Goal: Communication & Community: Participate in discussion

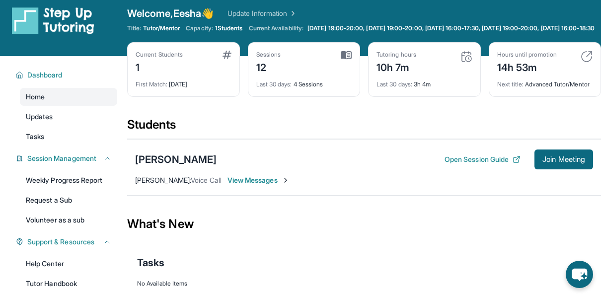
scroll to position [27, 0]
click at [539, 149] on button "Join Meeting" at bounding box center [563, 159] width 59 height 20
click at [329, 175] on span "View Messages" at bounding box center [321, 180] width 62 height 10
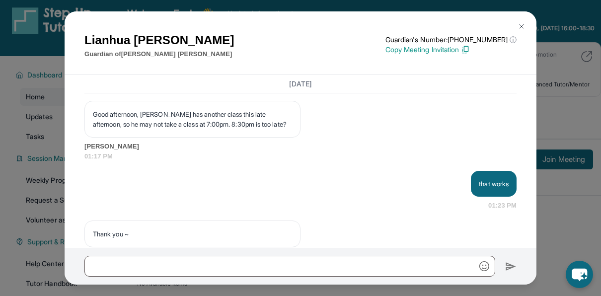
scroll to position [3014, 0]
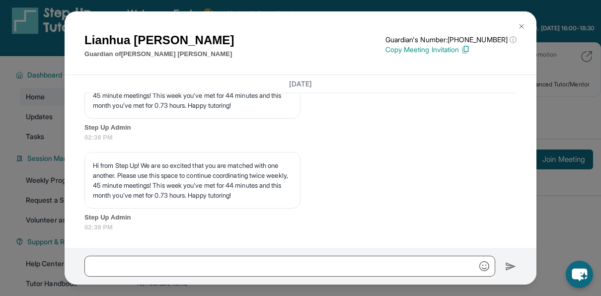
click at [523, 21] on button at bounding box center [521, 26] width 20 height 20
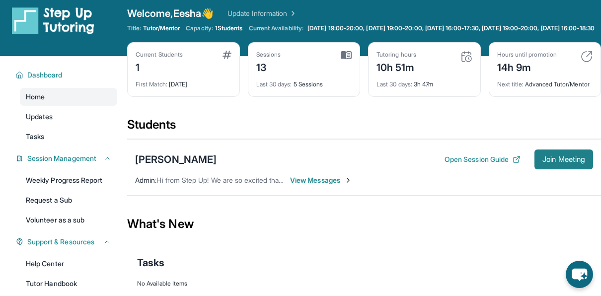
click at [560, 156] on span "Join Meeting" at bounding box center [563, 159] width 43 height 6
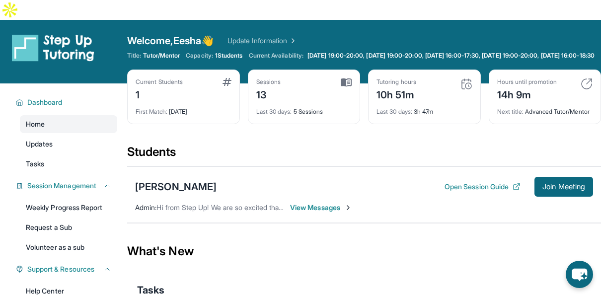
click at [309, 208] on div "Peter Chang Open Session Guide Join Meeting Admin : Hi from Step Up! We are so …" at bounding box center [364, 194] width 474 height 57
click at [307, 206] on span "View Messages" at bounding box center [321, 208] width 62 height 10
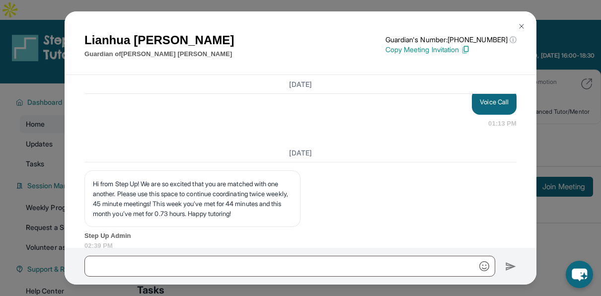
scroll to position [3014, 0]
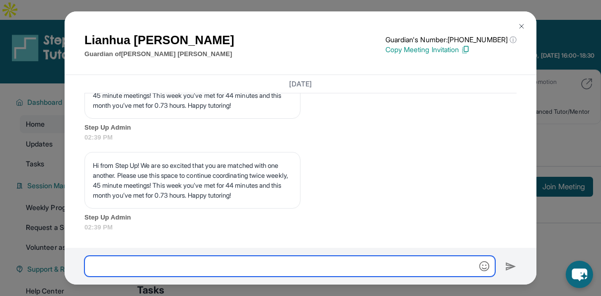
click at [318, 272] on input "text" at bounding box center [289, 266] width 411 height 21
type input "**********"
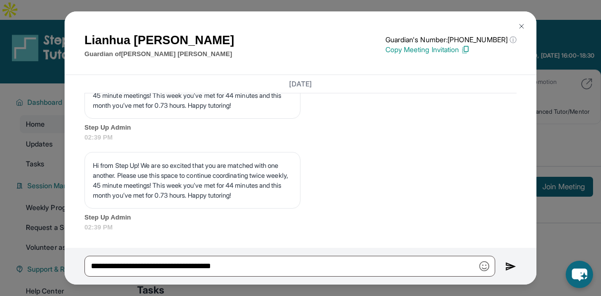
click at [502, 270] on div "**********" at bounding box center [301, 266] width 472 height 37
click at [504, 269] on div "**********" at bounding box center [301, 266] width 472 height 37
click at [508, 268] on img at bounding box center [510, 267] width 11 height 12
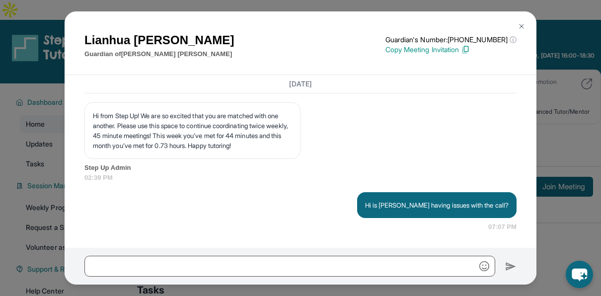
scroll to position [3063, 0]
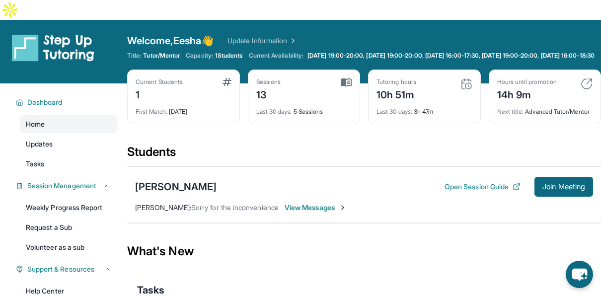
click at [301, 203] on span "View Messages" at bounding box center [316, 208] width 62 height 10
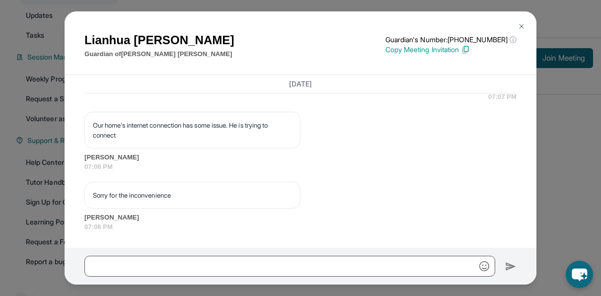
scroll to position [141, 0]
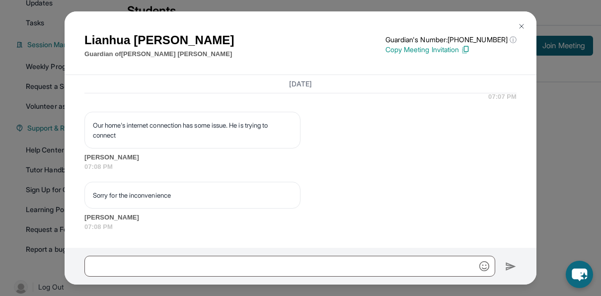
click at [527, 22] on button at bounding box center [521, 26] width 20 height 20
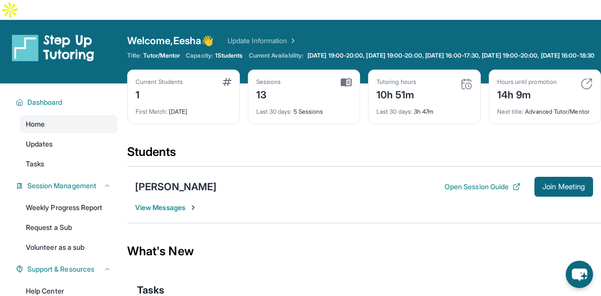
click at [157, 203] on span "View Messages" at bounding box center [166, 208] width 62 height 10
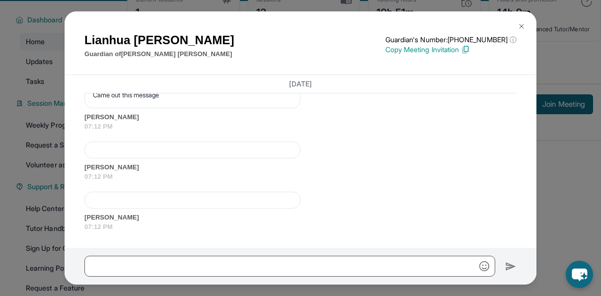
scroll to position [3472, 2]
click at [229, 283] on div at bounding box center [301, 266] width 472 height 37
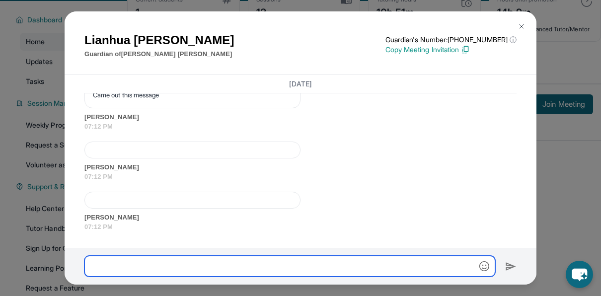
click at [210, 274] on input "text" at bounding box center [289, 266] width 411 height 21
type input "**********"
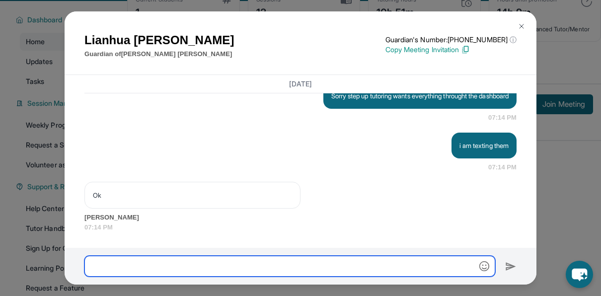
scroll to position [3809, 2]
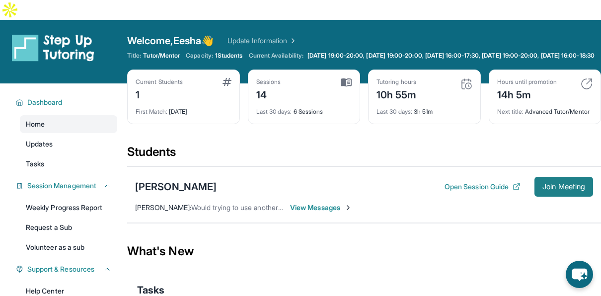
click at [559, 185] on span "Join Meeting" at bounding box center [563, 187] width 43 height 6
